Goal: Information Seeking & Learning: Find specific fact

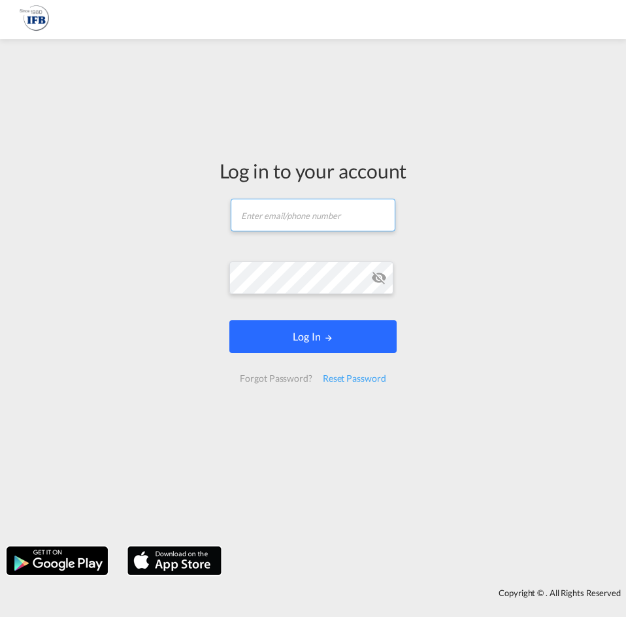
type input "[PERSON_NAME][EMAIL_ADDRESS][DOMAIN_NAME]"
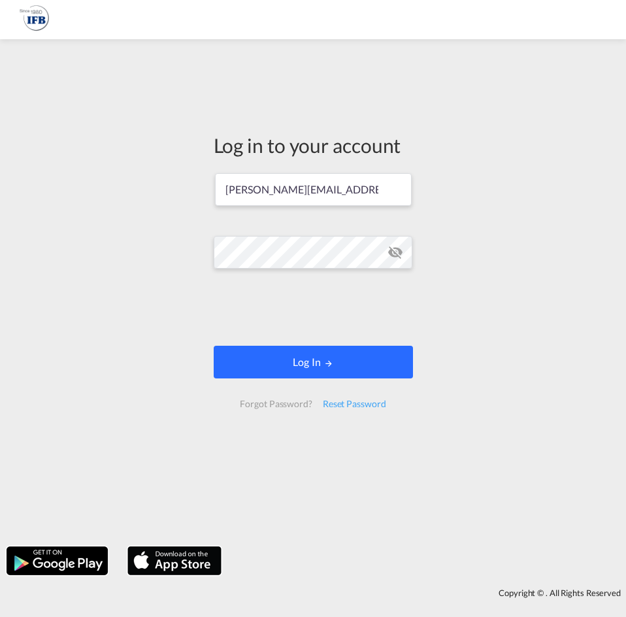
click at [281, 372] on button "Log In" at bounding box center [313, 362] width 199 height 33
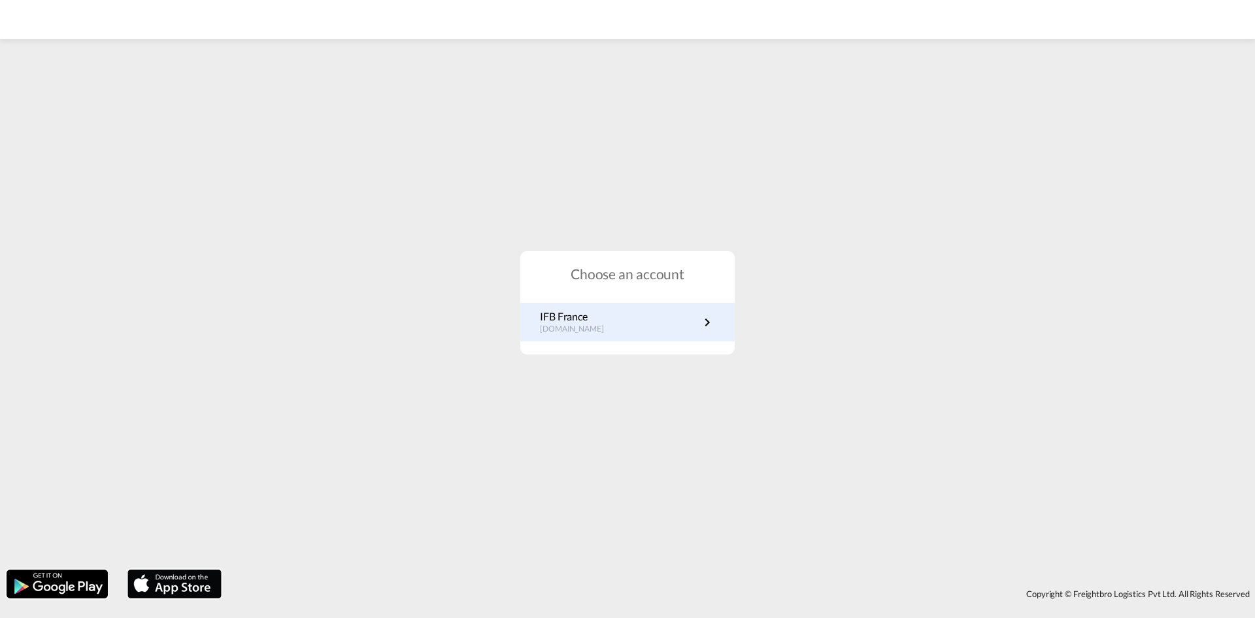
click at [638, 318] on link "IFB France [DOMAIN_NAME]" at bounding box center [627, 321] width 175 height 25
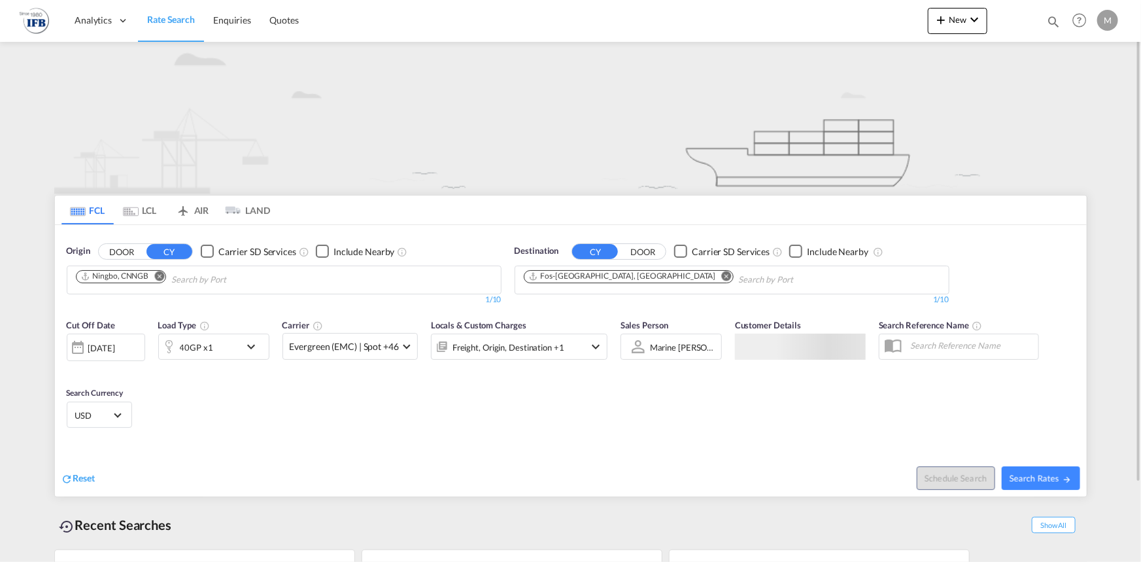
click at [393, 287] on md-chips "Ningbo, CNNGB" at bounding box center [283, 279] width 433 height 27
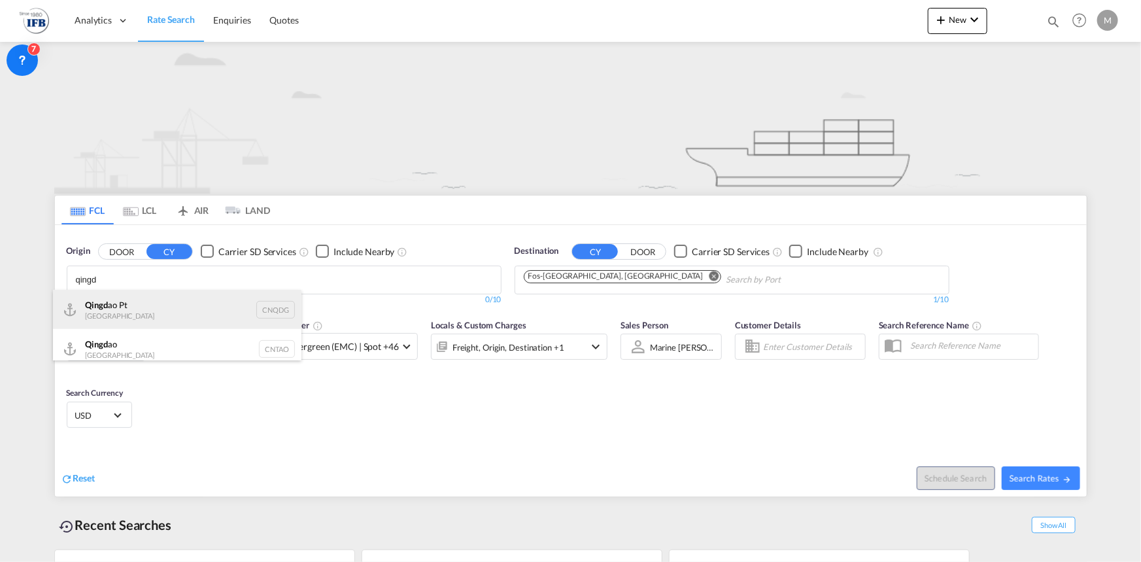
type input "qingd"
click at [159, 300] on div "Qingd ao Pt China CNQDG" at bounding box center [177, 309] width 248 height 39
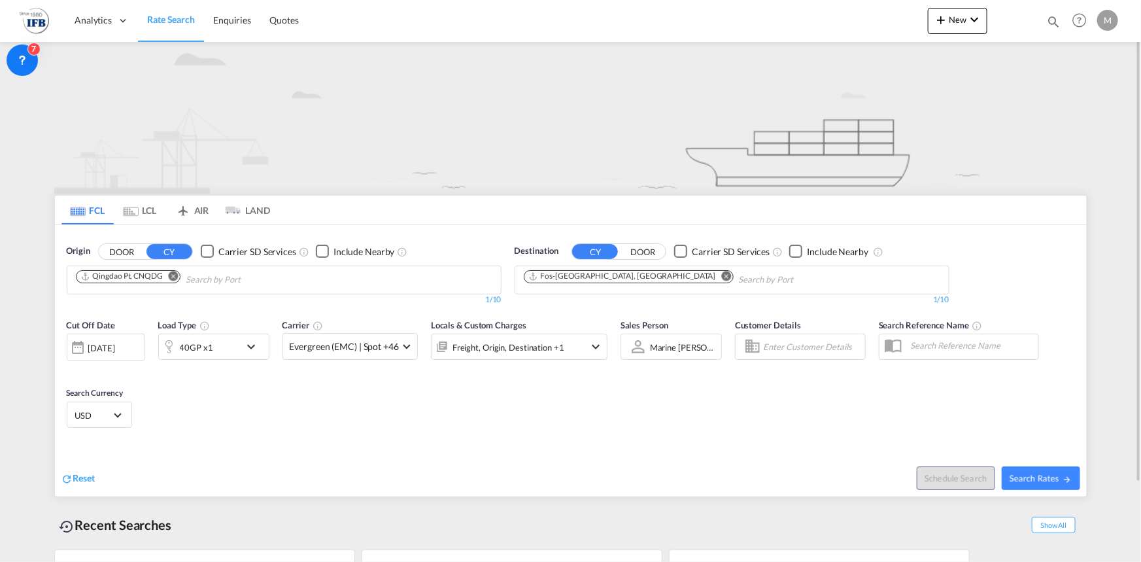
click at [107, 356] on div "02 Oct 2025" at bounding box center [106, 346] width 78 height 27
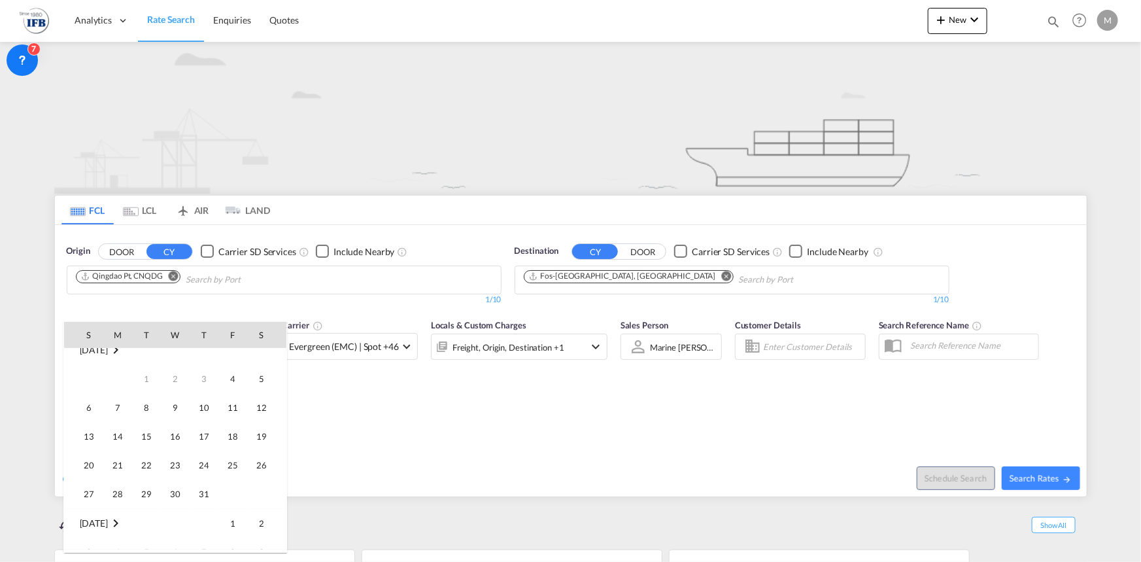
scroll to position [12, 0]
click at [83, 402] on span "6" at bounding box center [89, 408] width 26 height 26
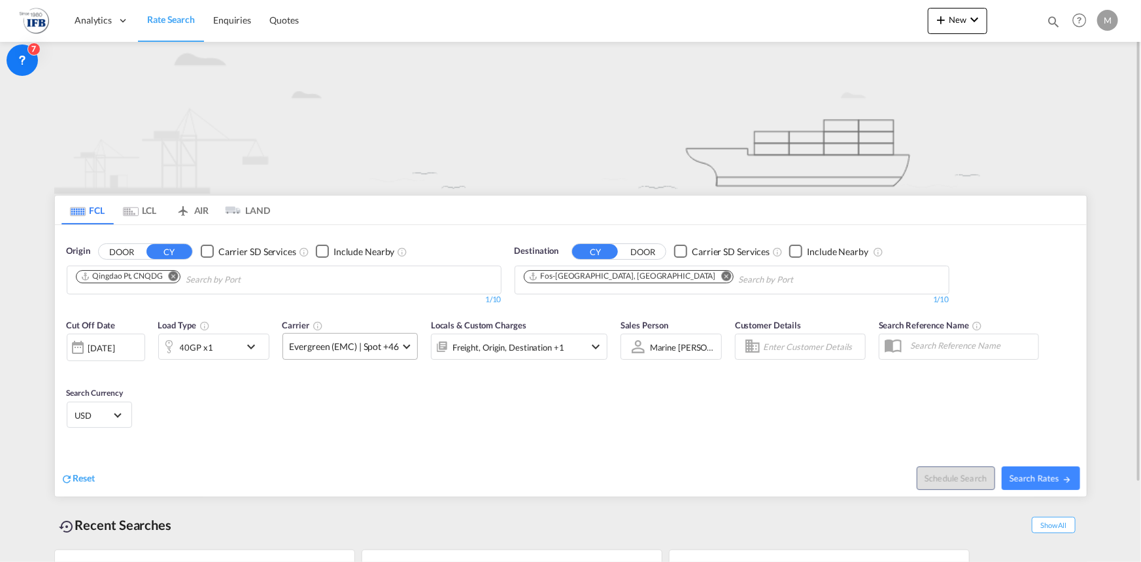
click at [388, 340] on span "Evergreen (EMC) | Spot +46" at bounding box center [344, 346] width 109 height 13
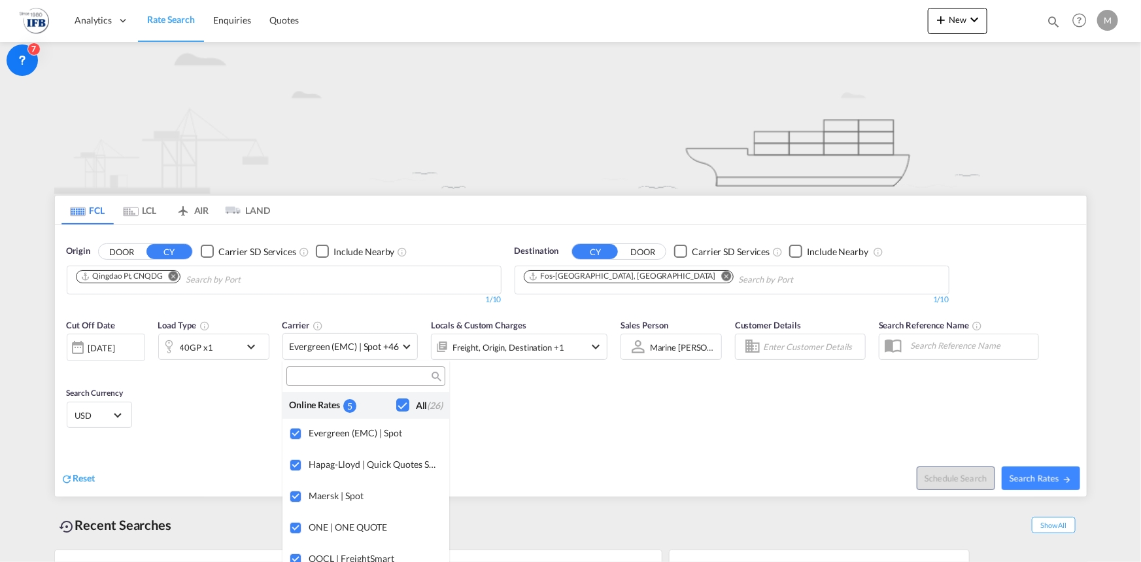
click at [396, 404] on div "Checkbox No Ink" at bounding box center [402, 404] width 13 height 13
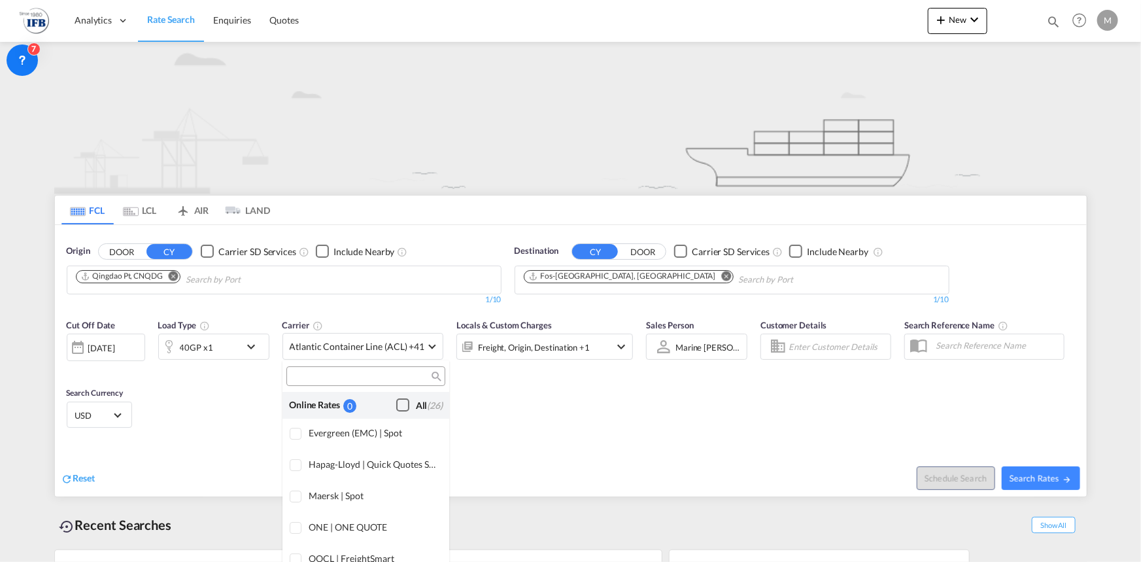
click at [368, 371] on input "search" at bounding box center [360, 377] width 141 height 12
type input "cma"
click at [396, 402] on div "Checkbox No Ink" at bounding box center [402, 404] width 13 height 13
click at [390, 377] on input "cma" at bounding box center [360, 377] width 141 height 12
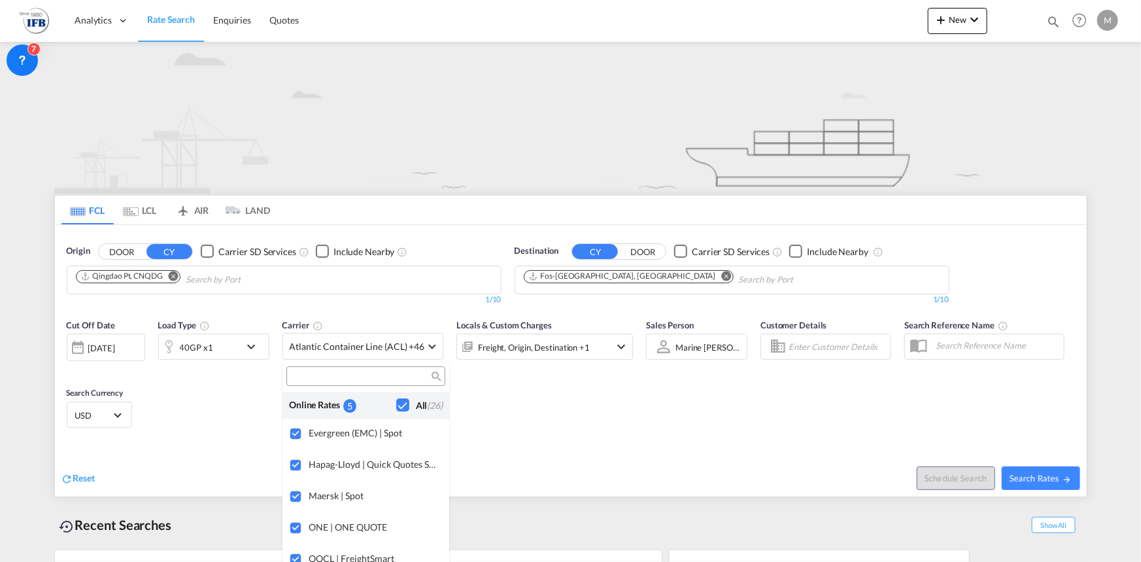
click at [1055, 471] on md-backdrop at bounding box center [570, 281] width 1141 height 562
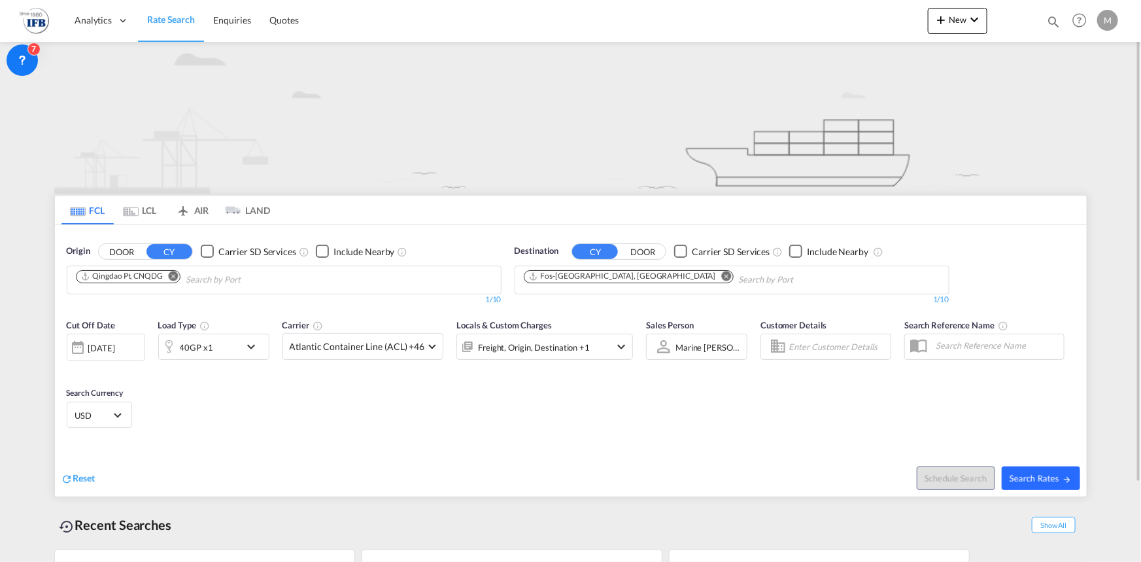
click at [1055, 473] on span "Search Rates" at bounding box center [1040, 478] width 63 height 10
type input "CNQDG to FRFOS / 6 Jul 2025"
